Goal: Task Accomplishment & Management: Manage account settings

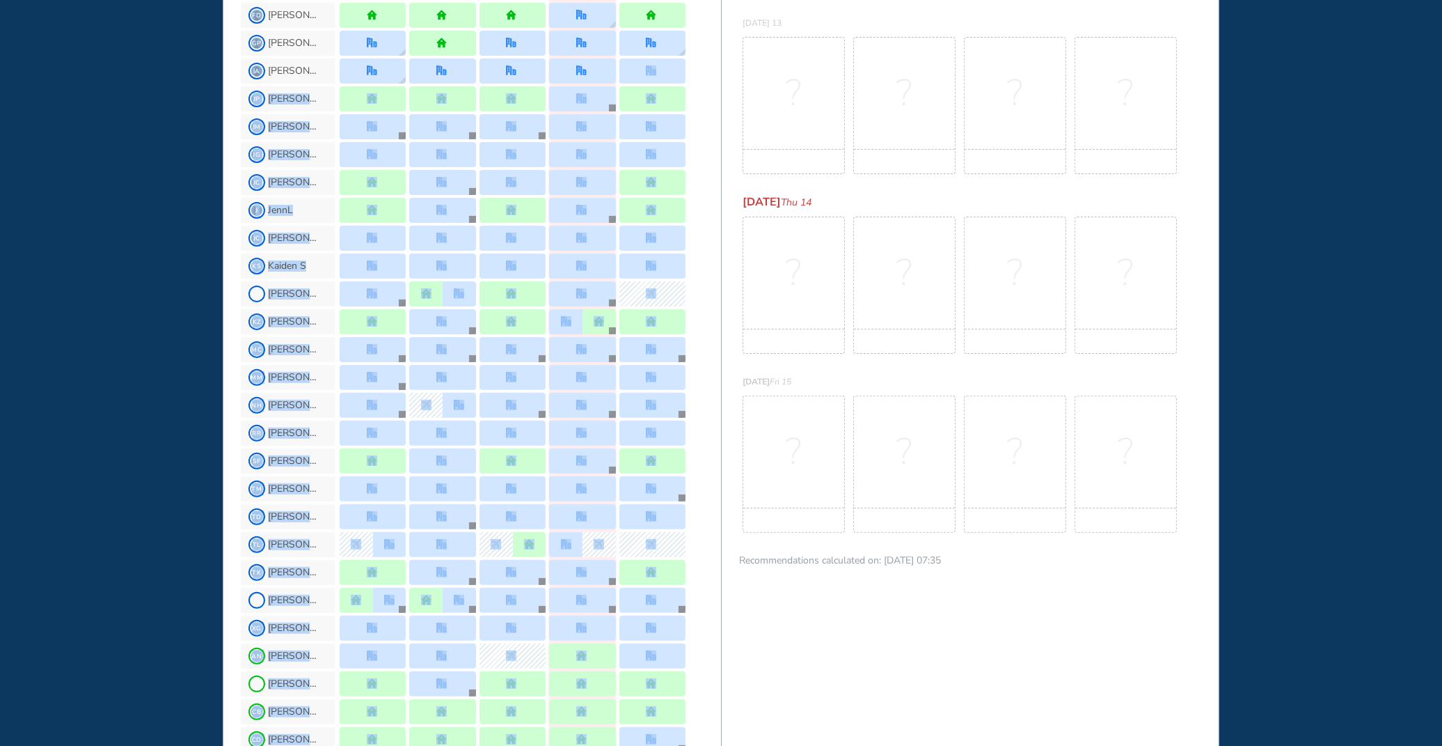
scroll to position [525, 0]
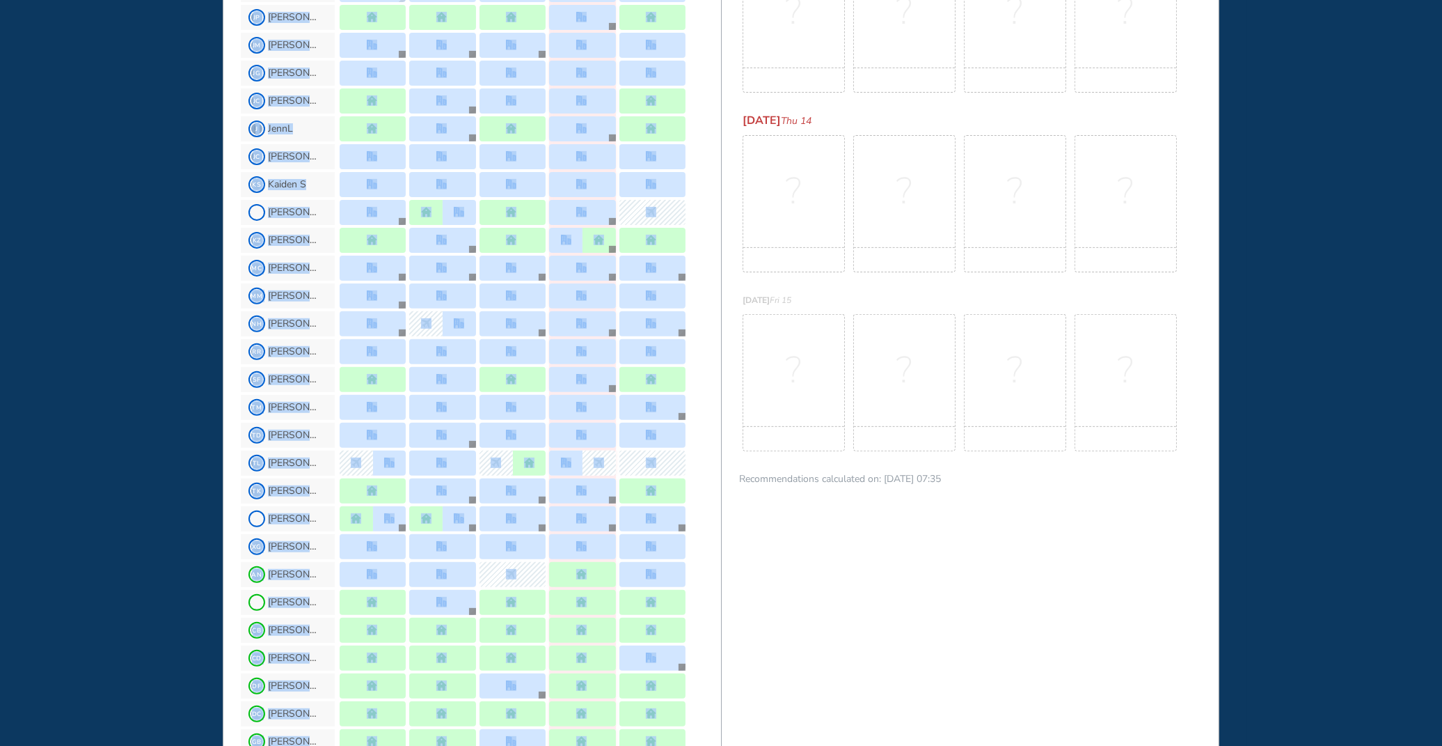
drag, startPoint x: 719, startPoint y: 537, endPoint x: 712, endPoint y: 741, distance: 204.1
click at [712, 741] on section "JL Me [PERSON_NAME] B [PERSON_NAME] E [PERSON_NAME] CP [PERSON_NAME] P DH [PERS…" at bounding box center [481, 458] width 480 height 1579
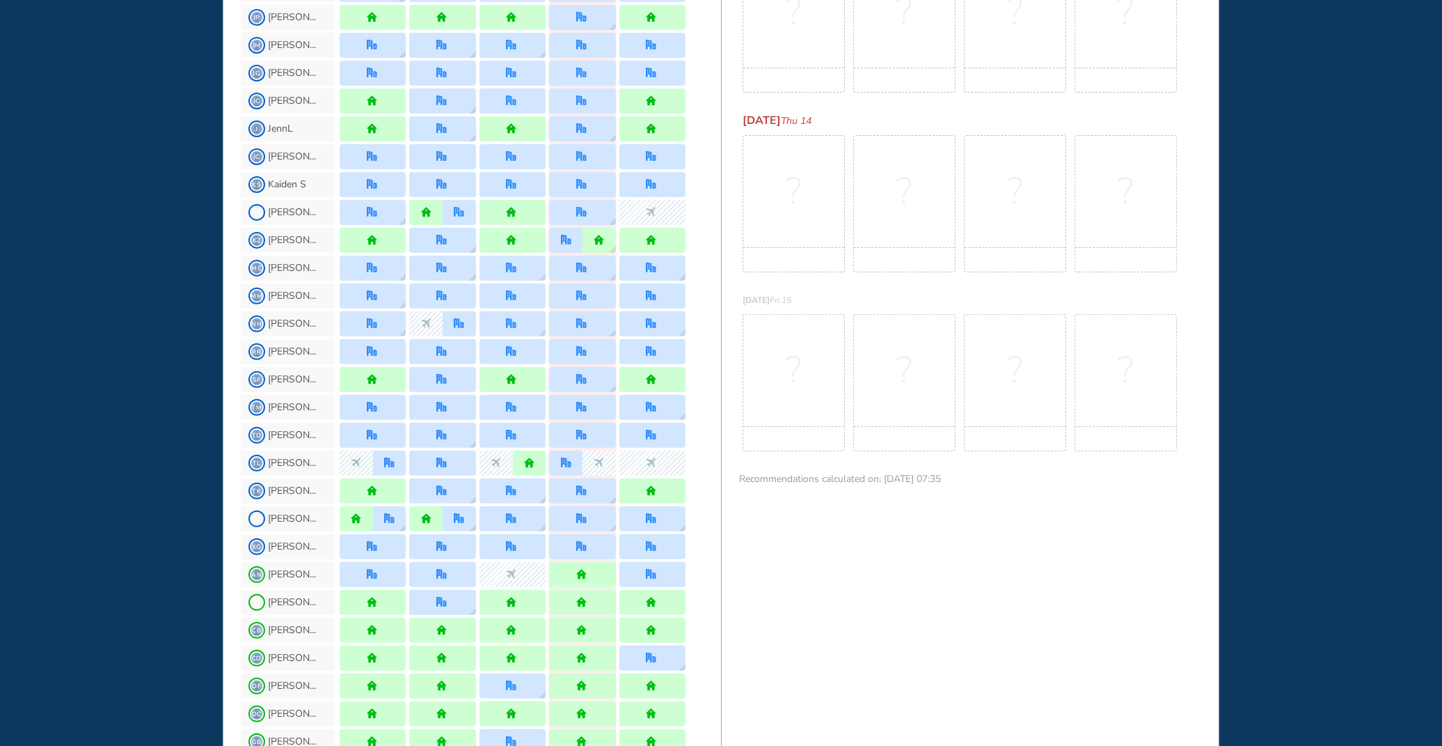
click at [922, 321] on div "?" at bounding box center [904, 382] width 102 height 137
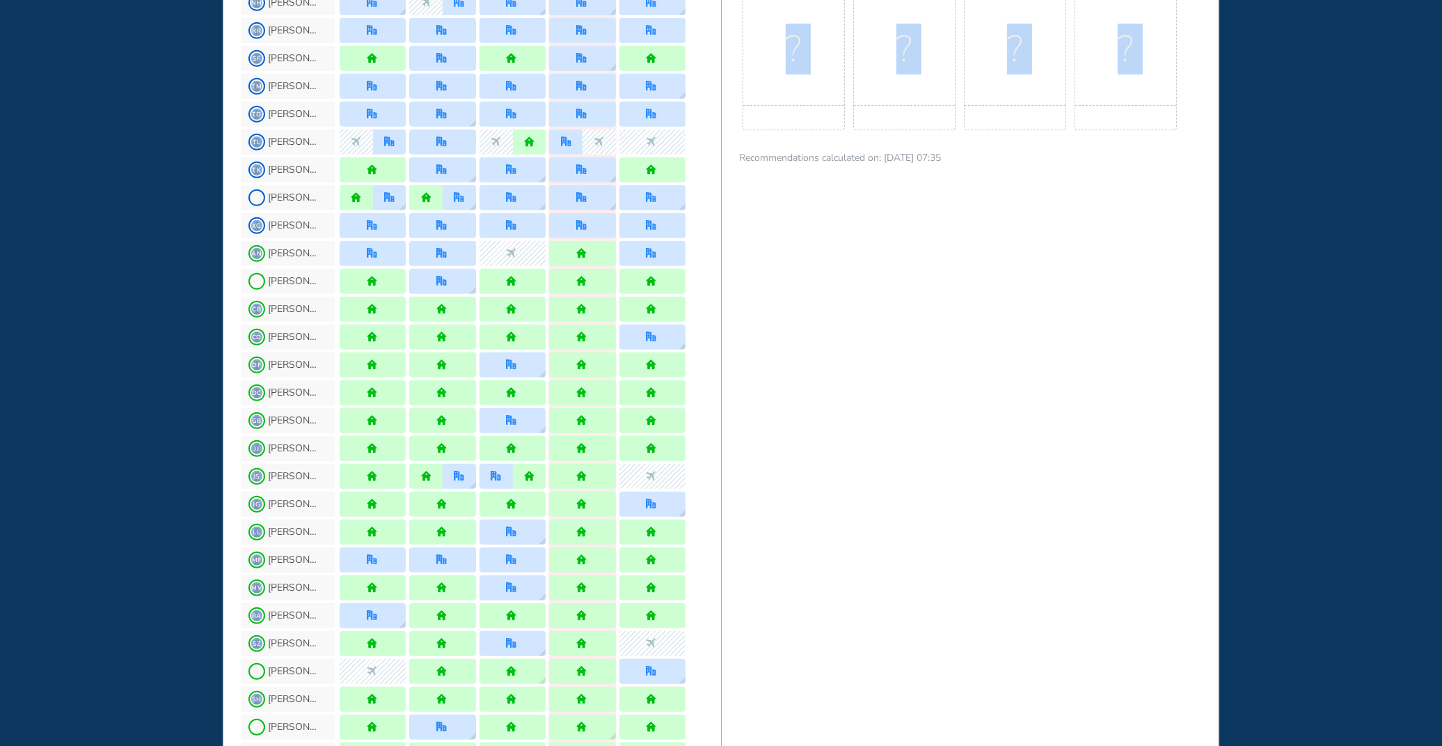
scroll to position [1067, 0]
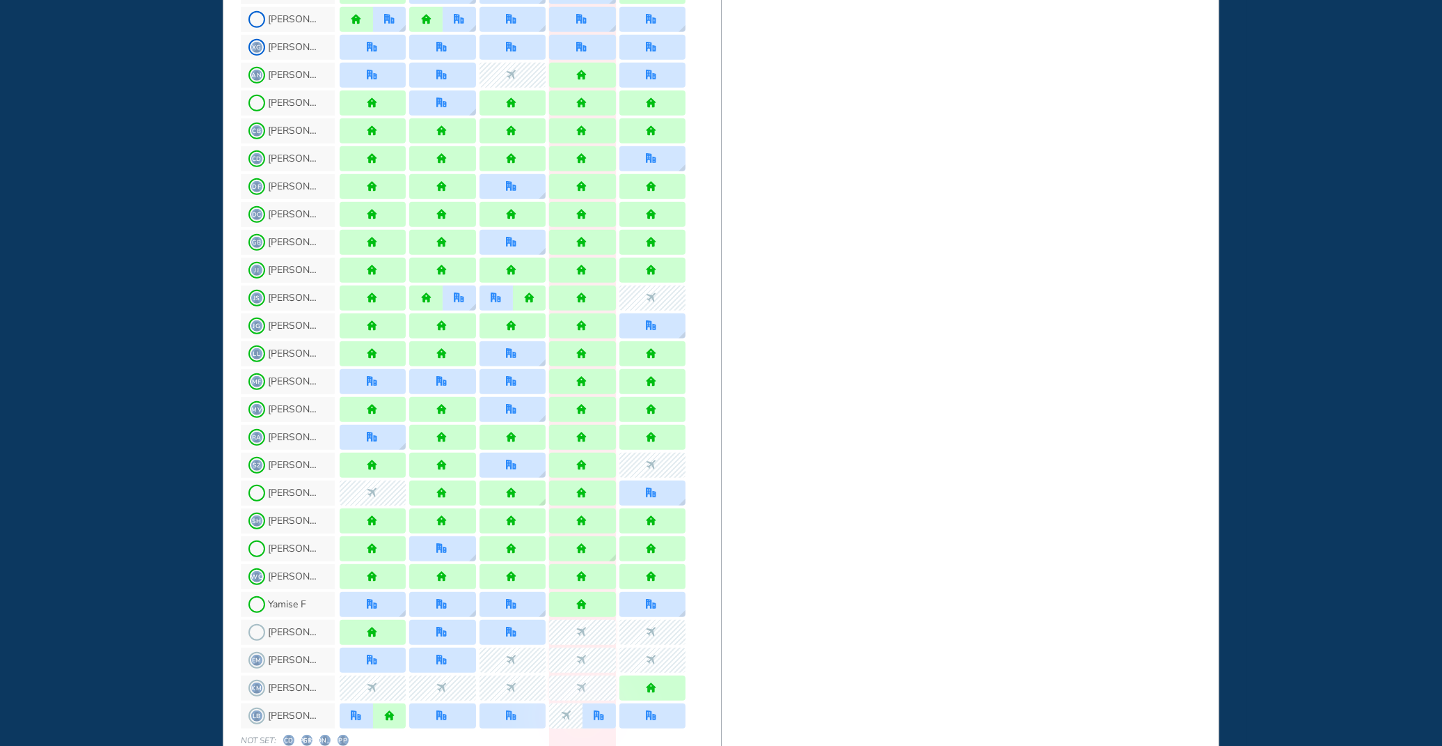
drag, startPoint x: 721, startPoint y: 641, endPoint x: 718, endPoint y: 746, distance: 105.2
click at [718, 745] on html "WHO'S WHERE WHEN MY WORK INITIATIVES 126 JL New! NOTIFICATIONS All Location Tas…" at bounding box center [721, 373] width 1442 height 746
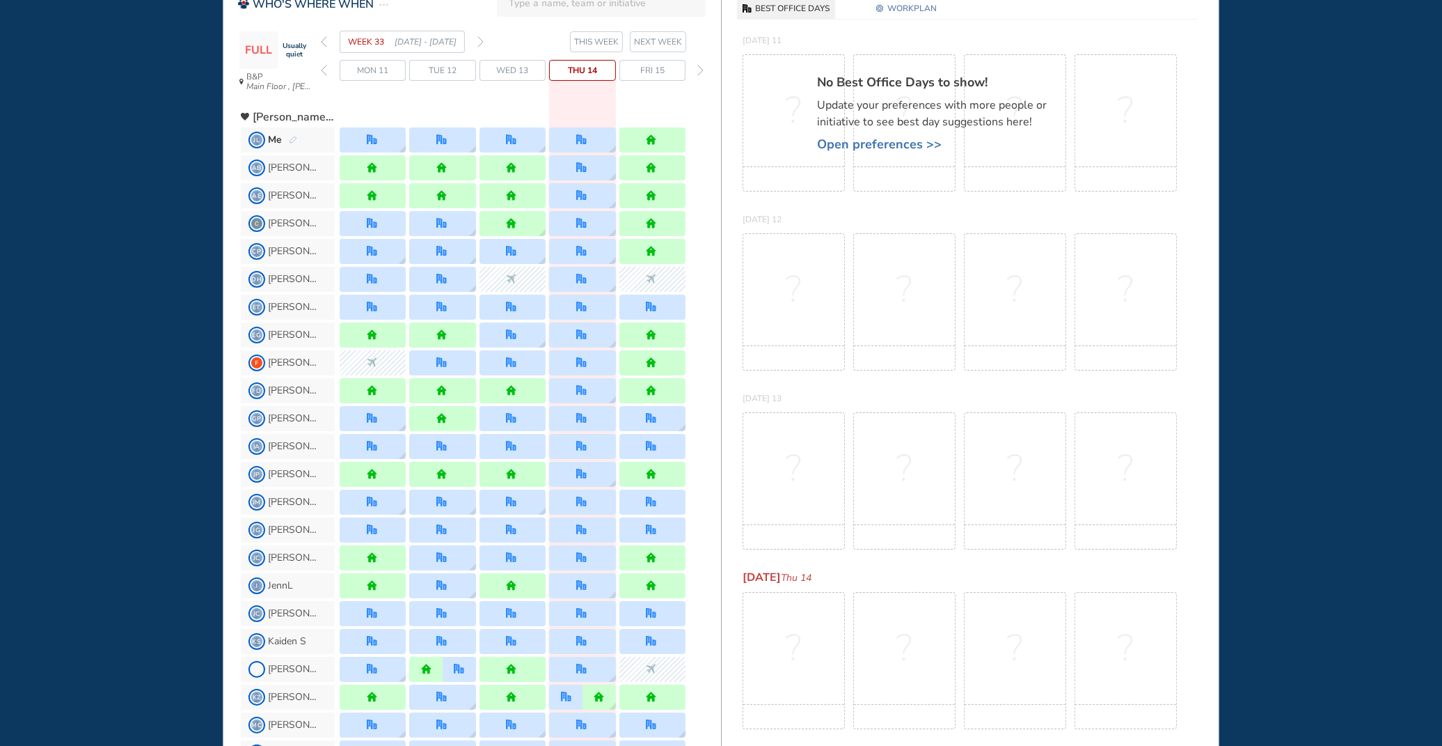
scroll to position [0, 0]
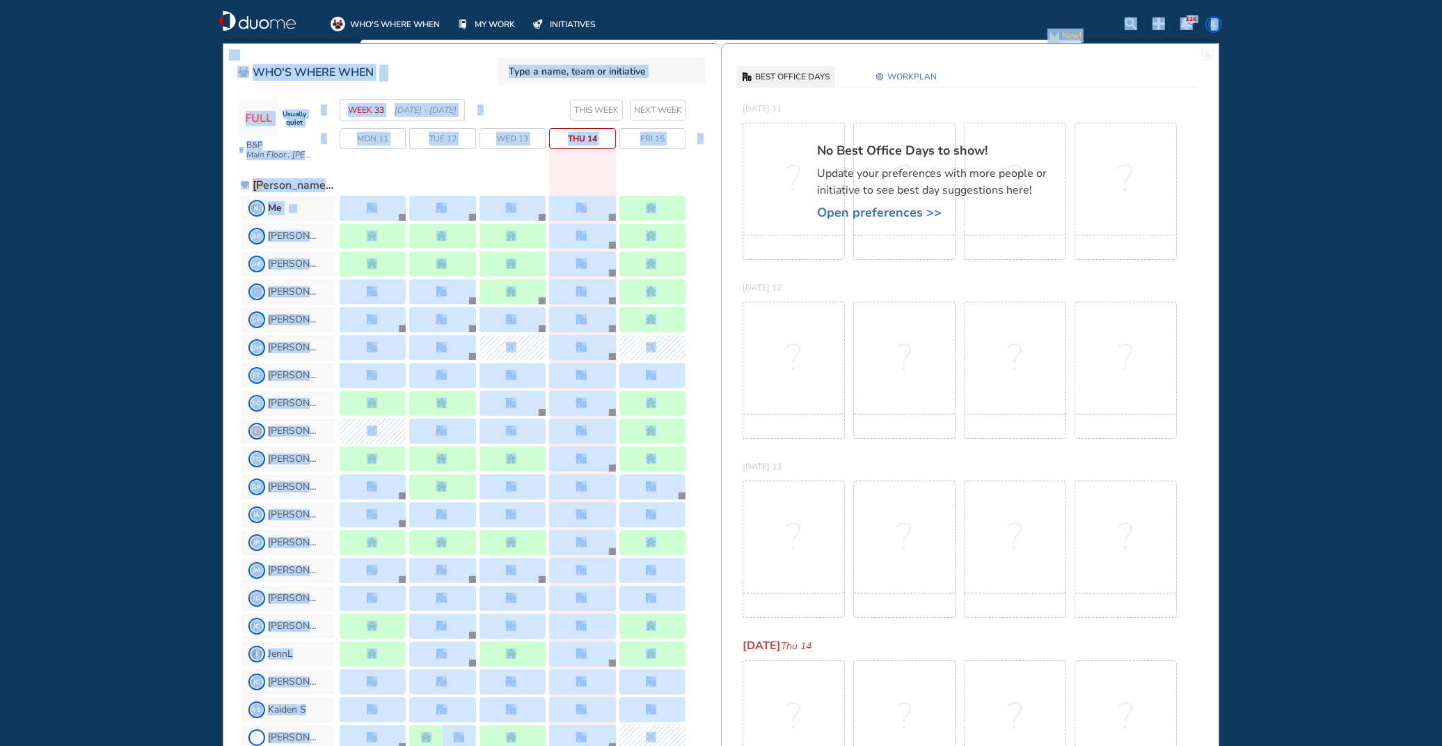
drag, startPoint x: 719, startPoint y: 26, endPoint x: 731, endPoint y: 6, distance: 23.4
click at [731, 6] on div "WHO'S WHERE WHEN MY WORK INITIATIVES 126 JL New! NOTIFICATIONS All Location Tas…" at bounding box center [721, 373] width 1442 height 746
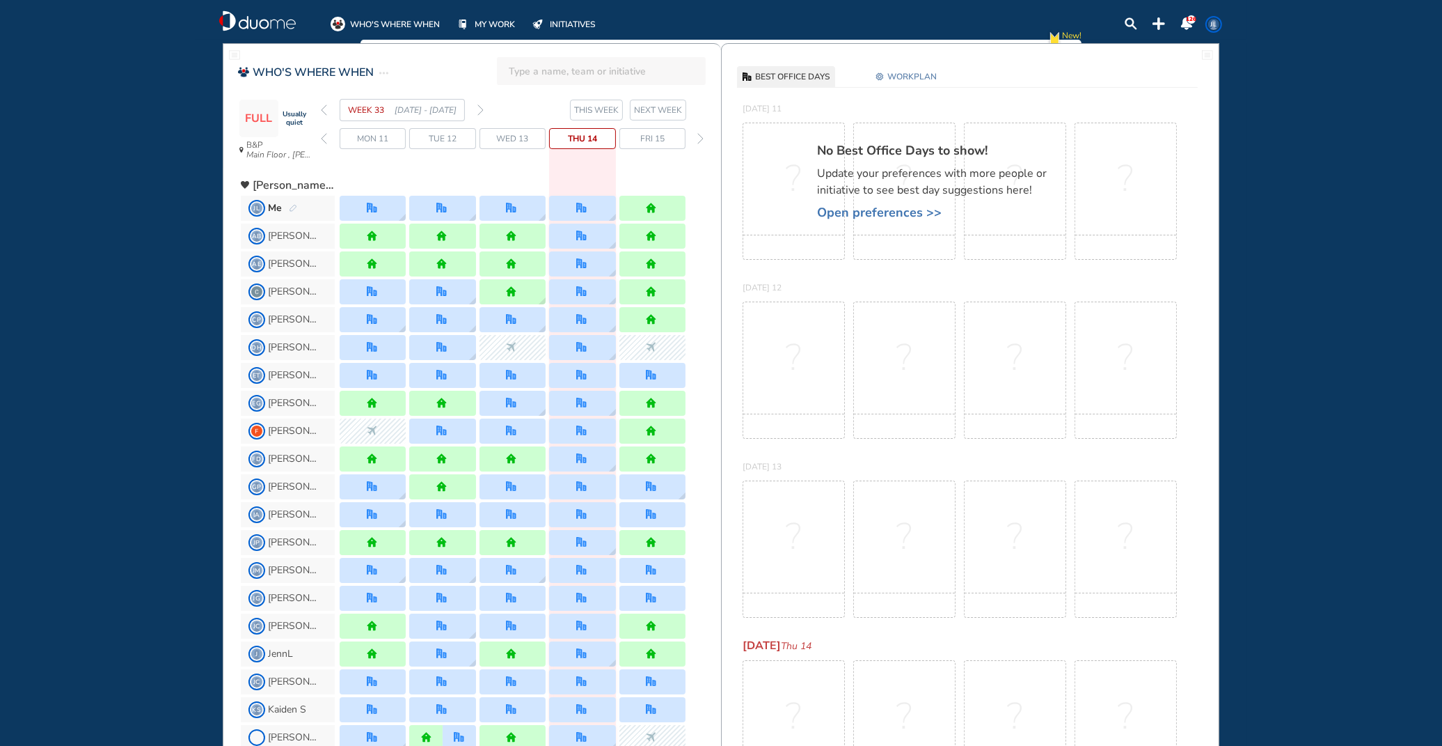
click at [732, 253] on div "[DATE] 11 No Best Office Days to show! Update your preferences with more people…" at bounding box center [970, 184] width 497 height 179
click at [292, 204] on img "pen-edit" at bounding box center [293, 208] width 8 height 9
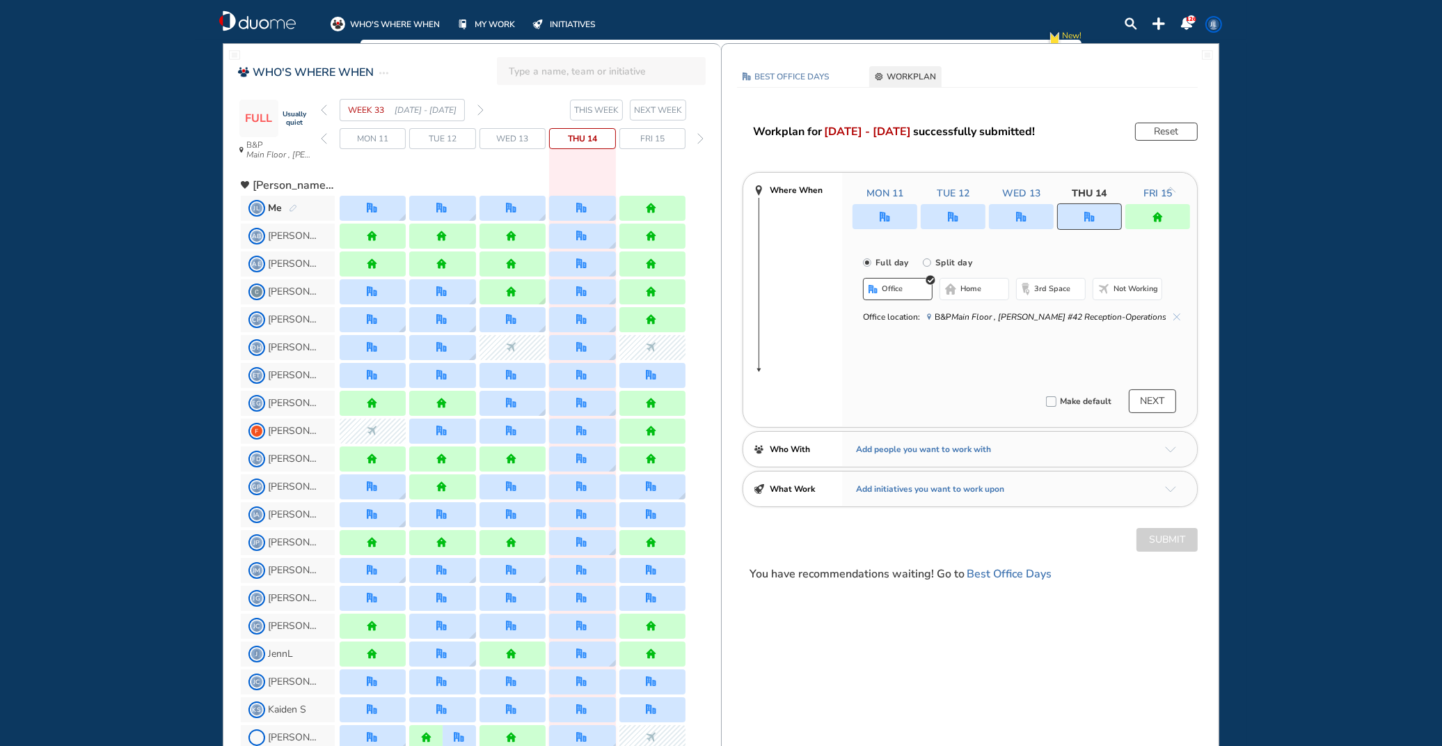
click at [1174, 131] on button "Reset" at bounding box center [1166, 132] width 63 height 18
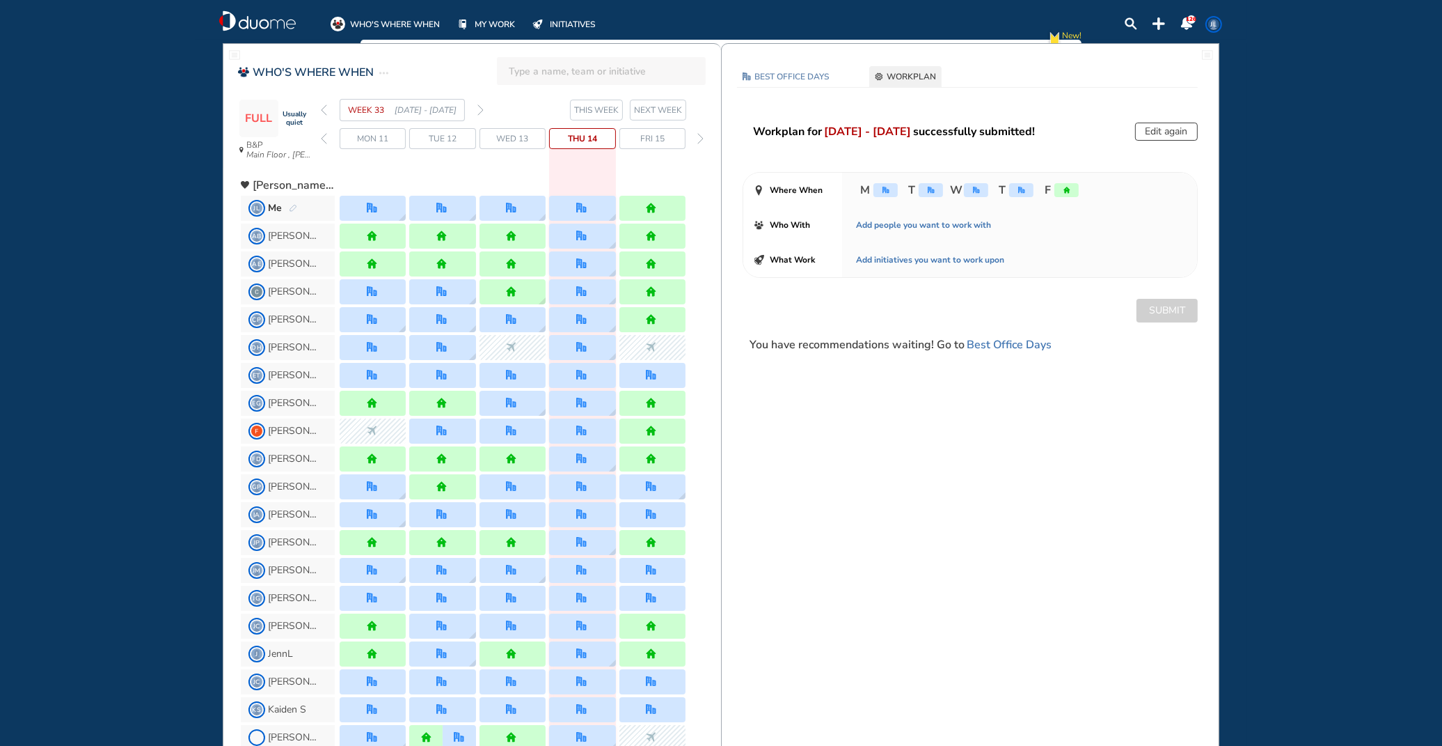
click at [666, 107] on span "NEXT WEEK" at bounding box center [658, 110] width 48 height 14
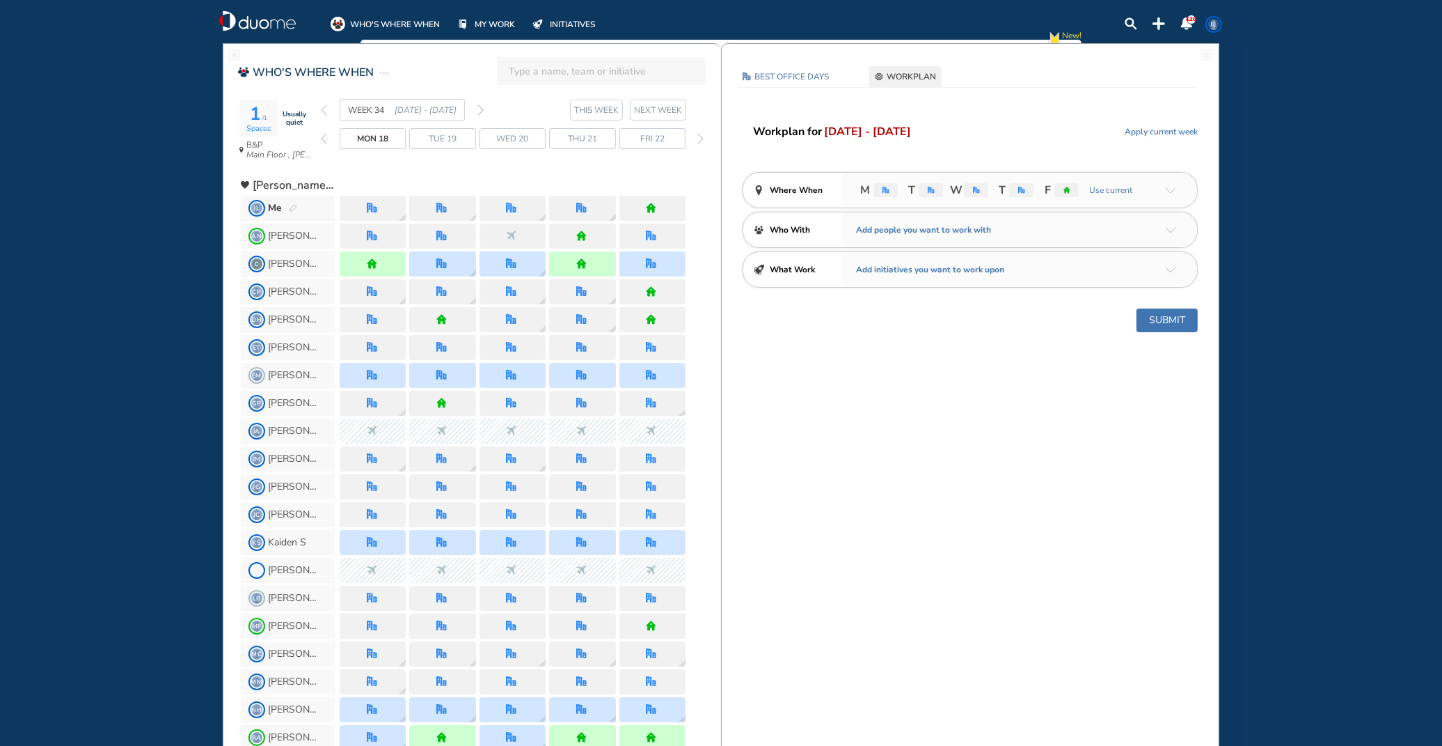
click at [887, 191] on img "office" at bounding box center [886, 190] width 7 height 7
click at [811, 191] on span "Where When" at bounding box center [796, 190] width 53 height 14
click at [760, 188] on img "location-pin-404040" at bounding box center [759, 190] width 10 height 10
click at [293, 209] on img "pen-edit" at bounding box center [293, 208] width 8 height 9
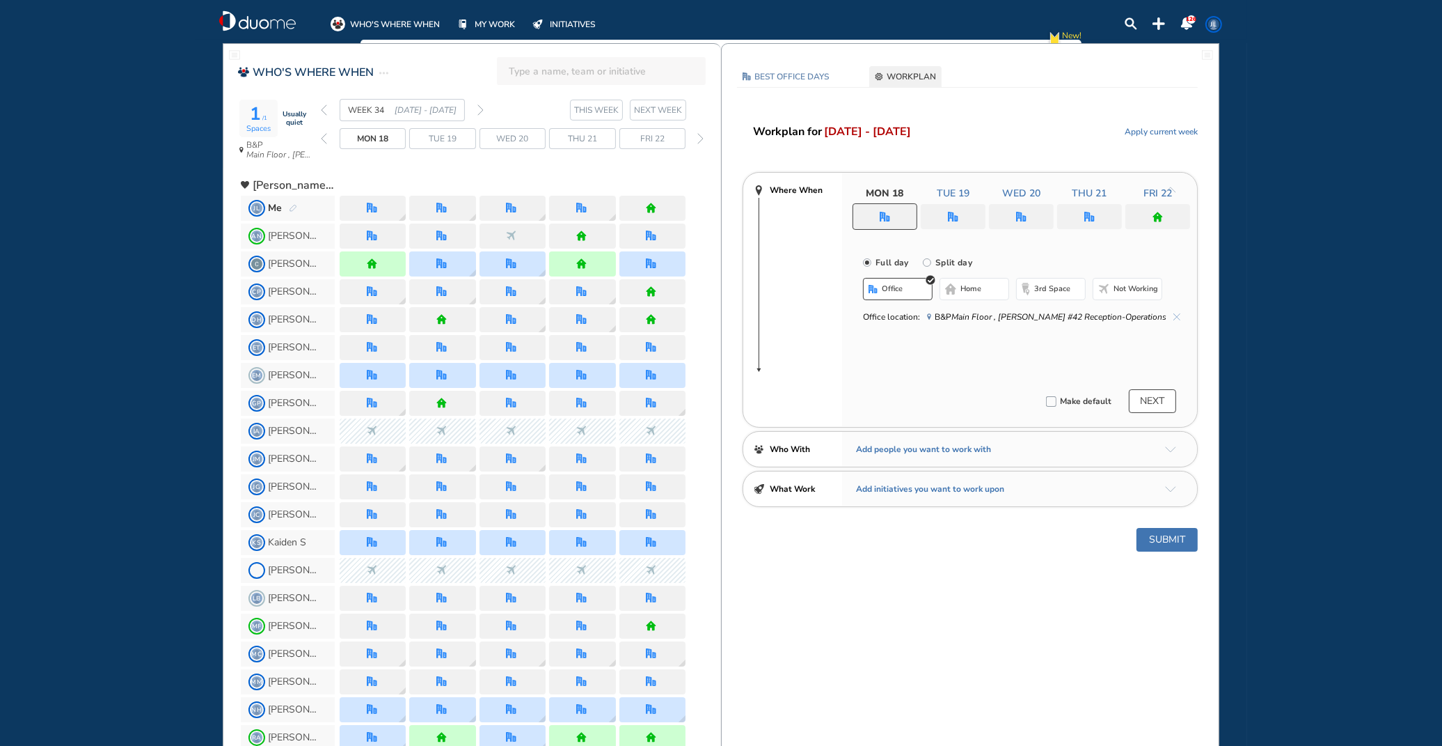
click at [1109, 286] on img "nonworking-bdbdbd" at bounding box center [1104, 288] width 11 height 11
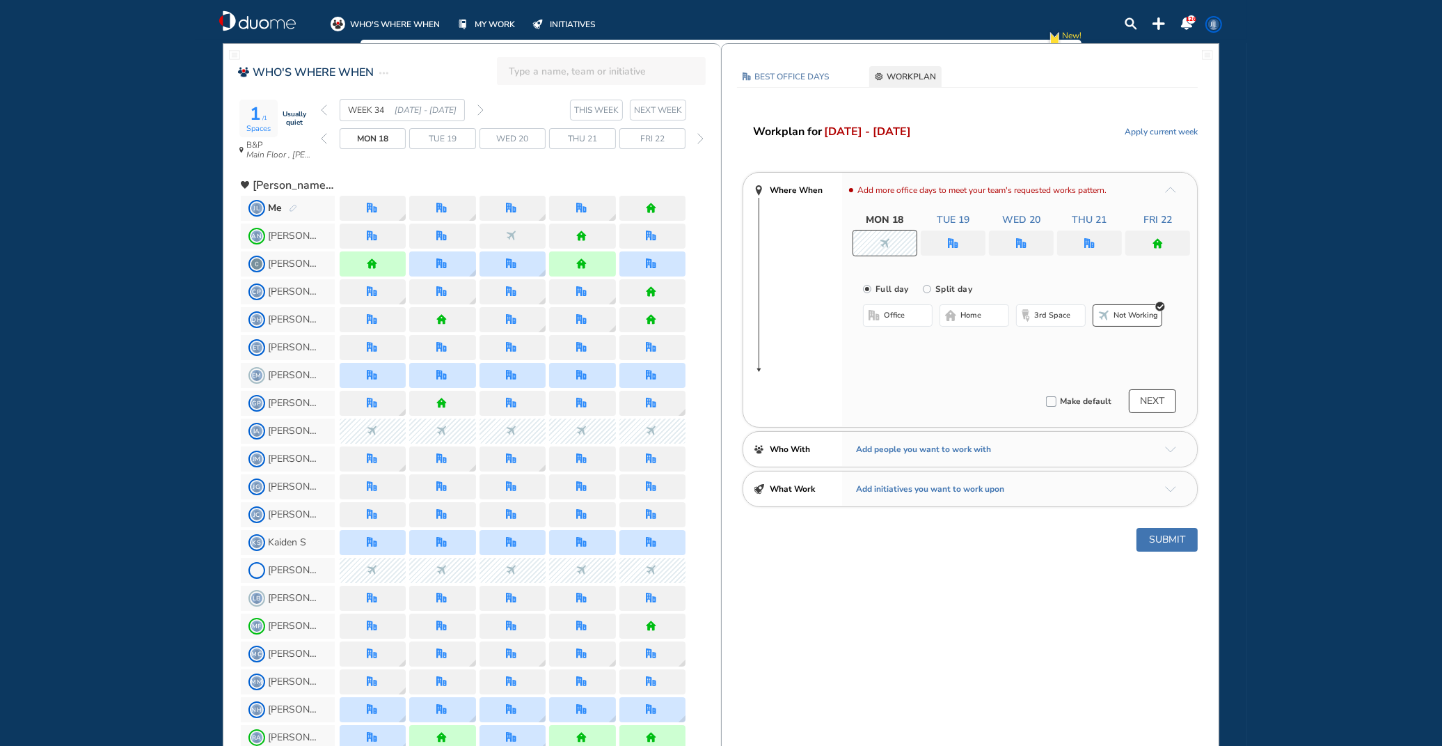
click at [961, 240] on div at bounding box center [953, 242] width 65 height 25
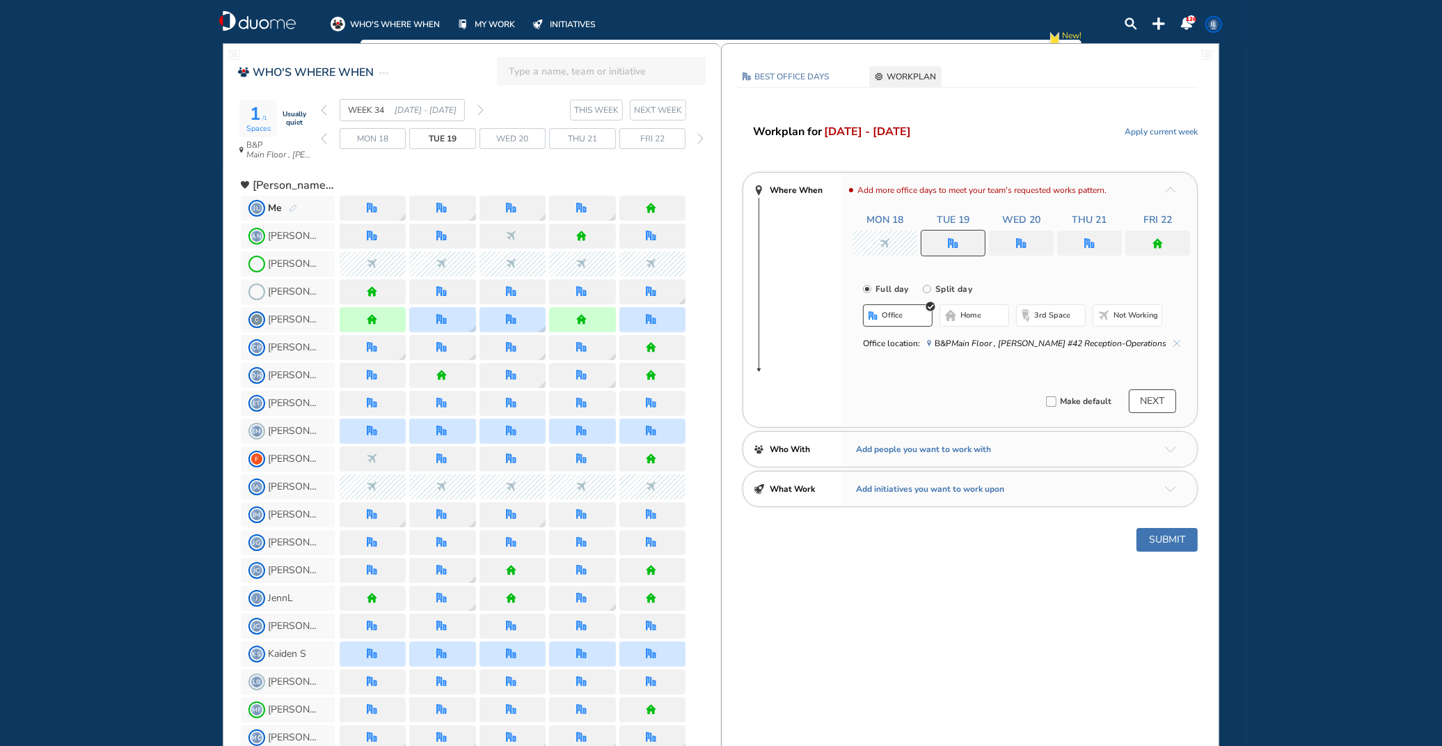
click at [1133, 315] on span "Not working" at bounding box center [1136, 315] width 45 height 11
click at [1170, 537] on button "Submit" at bounding box center [1167, 540] width 61 height 24
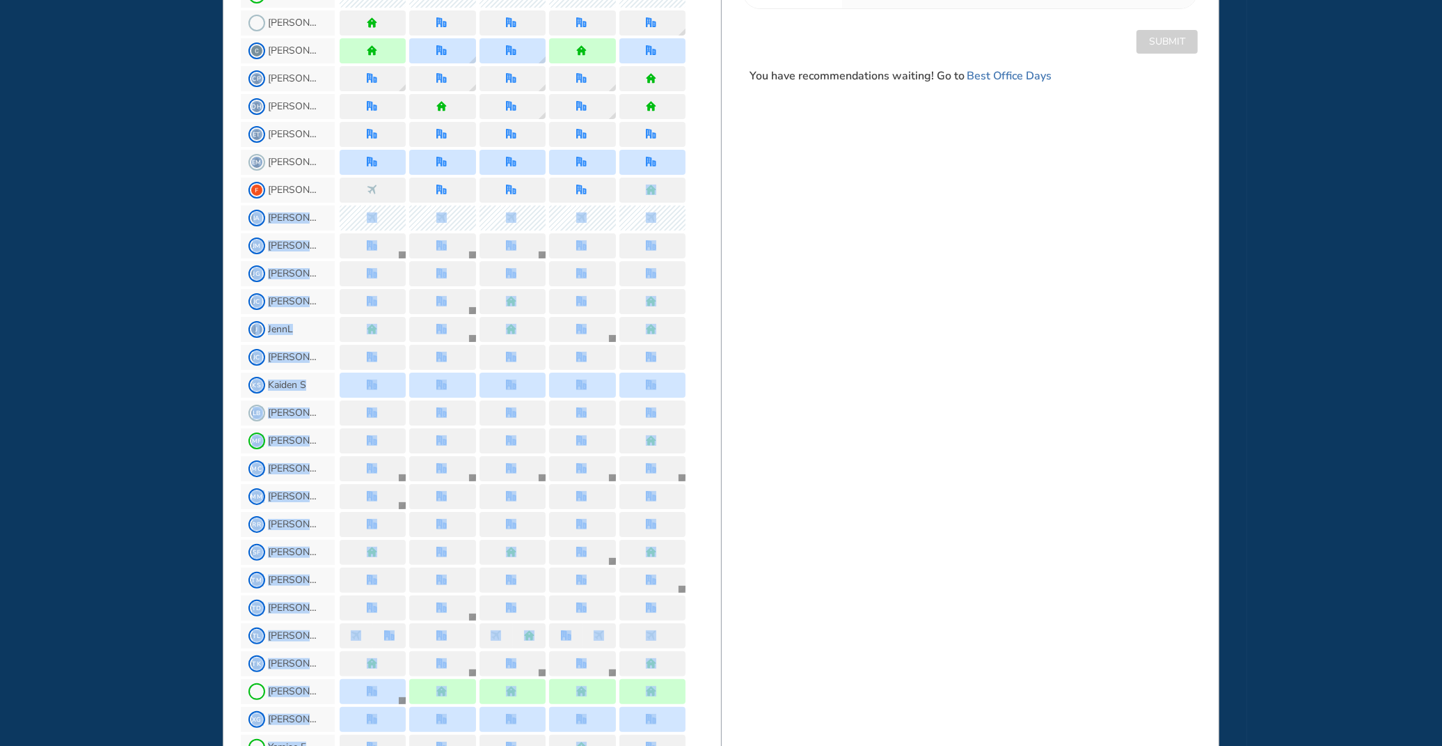
drag, startPoint x: 719, startPoint y: 461, endPoint x: 706, endPoint y: 743, distance: 282.3
click at [706, 743] on section "JL Me AN Ani N [PERSON_NAME] K [PERSON_NAME] C CP [PERSON_NAME] P DH [PERSON_NA…" at bounding box center [481, 701] width 480 height 1551
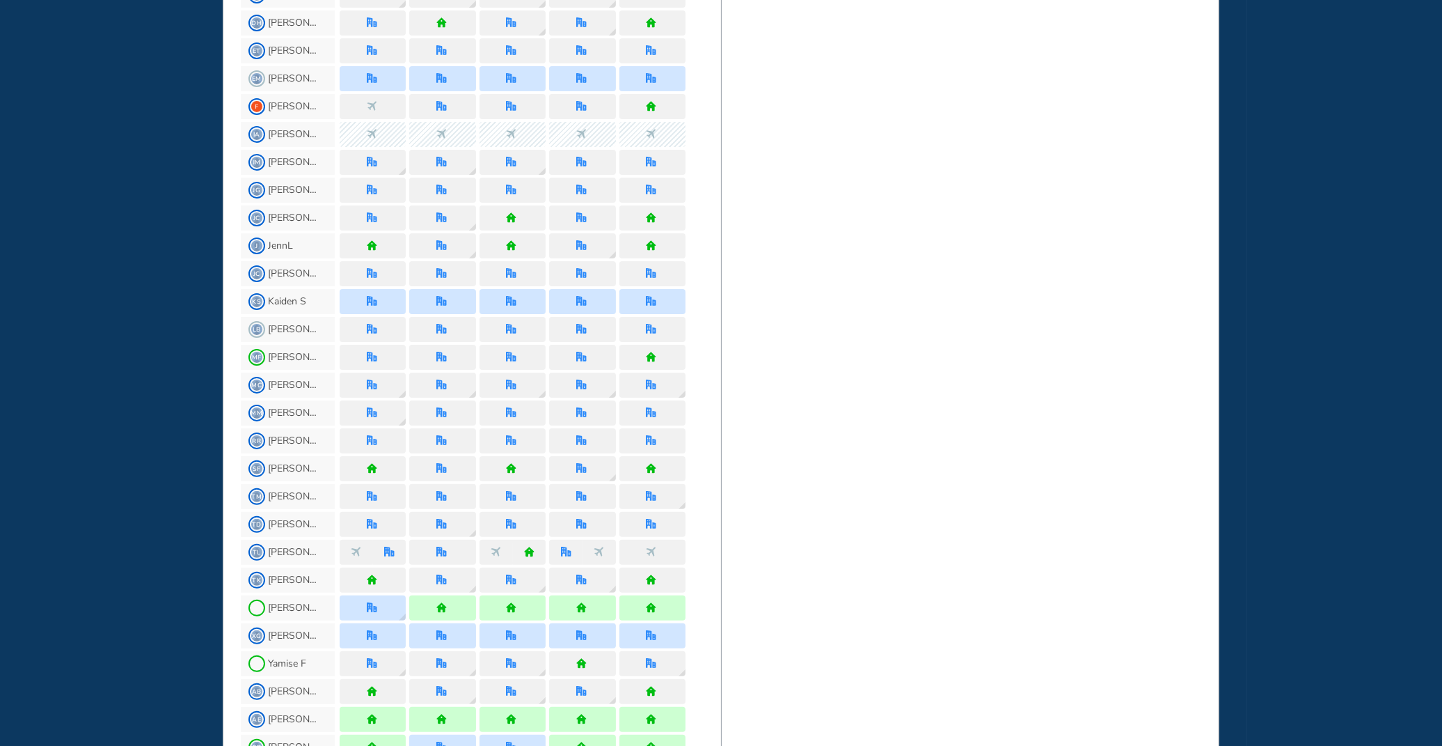
drag, startPoint x: 708, startPoint y: 732, endPoint x: 972, endPoint y: 511, distance: 344.4
click at [972, 511] on div "BEST OFFICE DAYS WORKPLAN [DATE] B&P Main Floor , [PERSON_NAME] #42 Reception-O…" at bounding box center [970, 565] width 498 height 1748
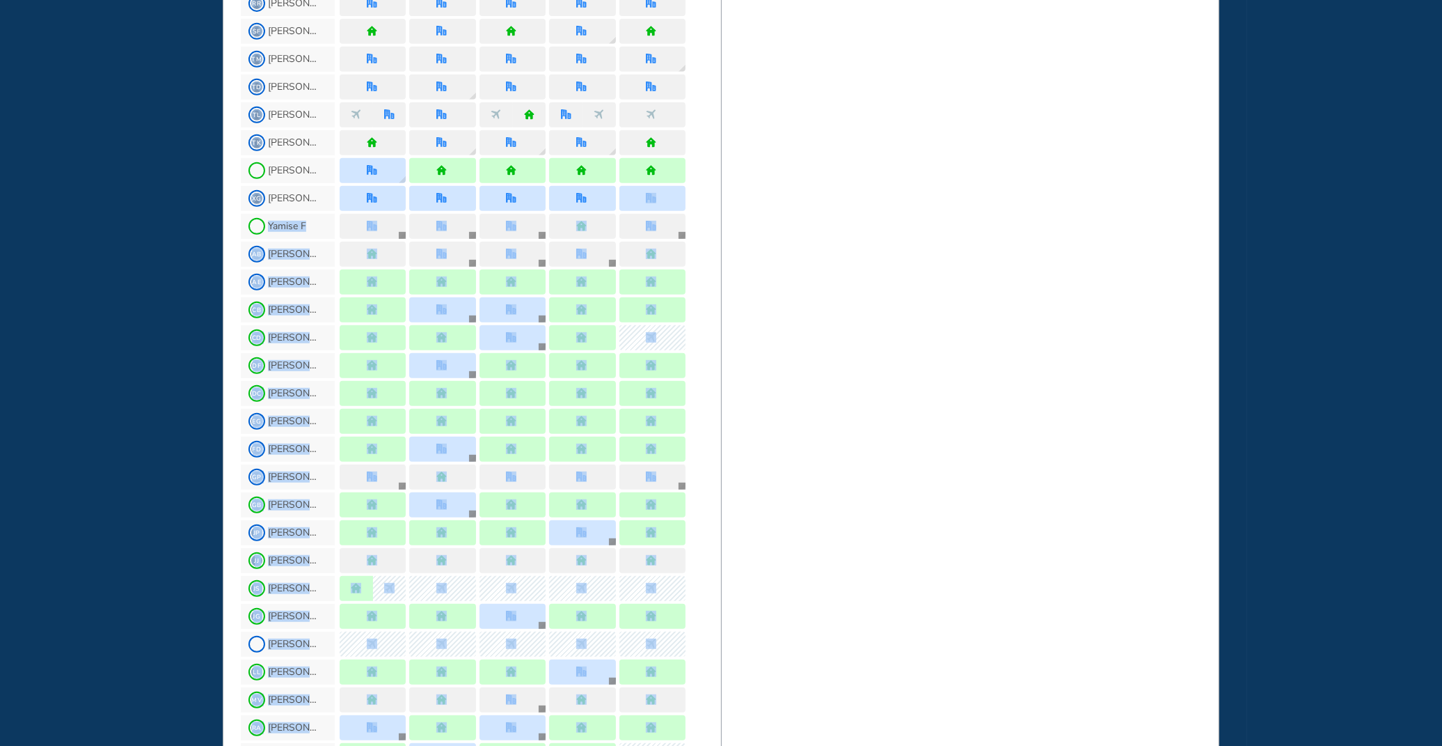
drag, startPoint x: 725, startPoint y: 638, endPoint x: 708, endPoint y: 743, distance: 106.6
click at [708, 743] on section "JL Me AN Ani N [PERSON_NAME] K [PERSON_NAME] C CP [PERSON_NAME] P DH [PERSON_NA…" at bounding box center [481, 180] width 480 height 1551
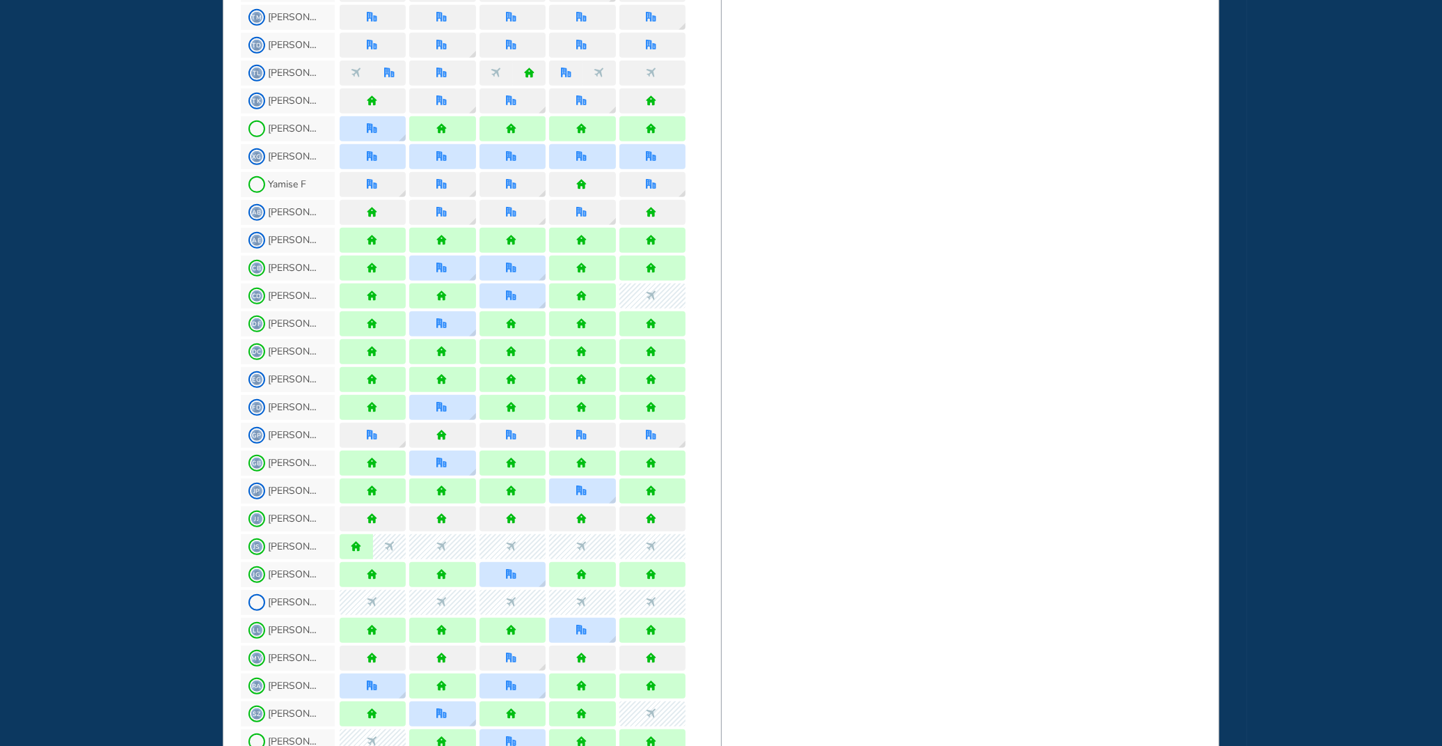
drag, startPoint x: 715, startPoint y: 729, endPoint x: 888, endPoint y: 503, distance: 285.0
click at [888, 503] on div "BEST OFFICE DAYS WORKPLAN [DATE] B&P Main Floor , [PERSON_NAME] #42 Reception-O…" at bounding box center [970, 86] width 498 height 1748
